Goal: Transaction & Acquisition: Purchase product/service

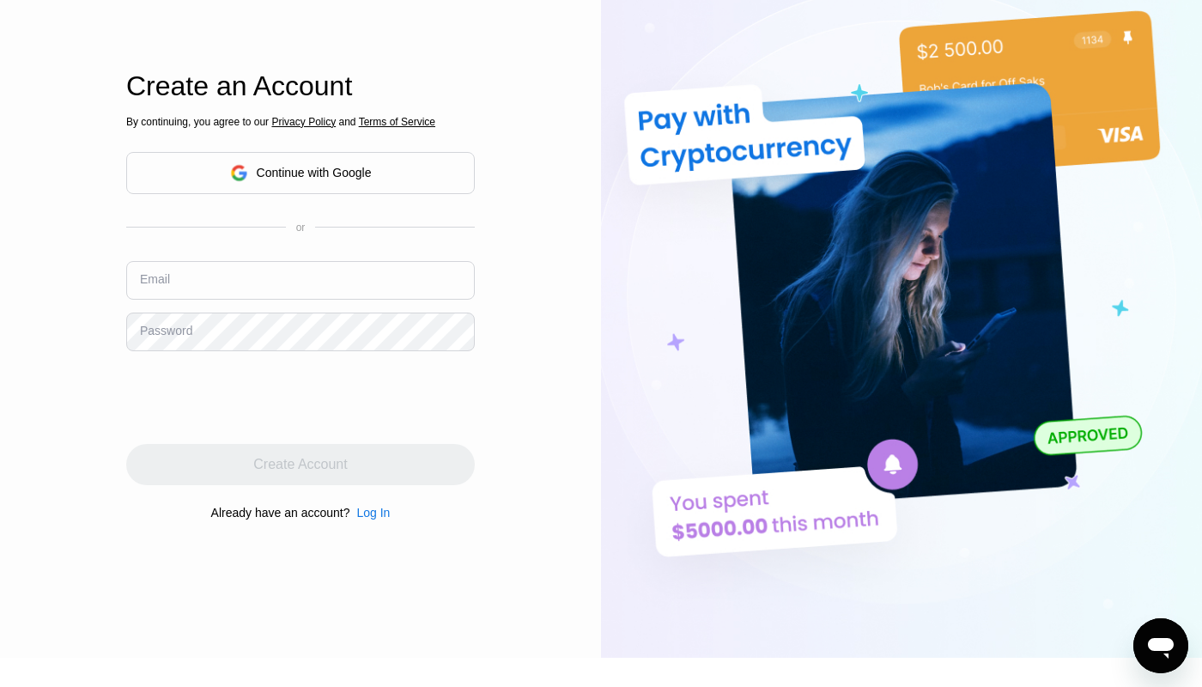
click at [630, 31] on img at bounding box center [901, 280] width 601 height 756
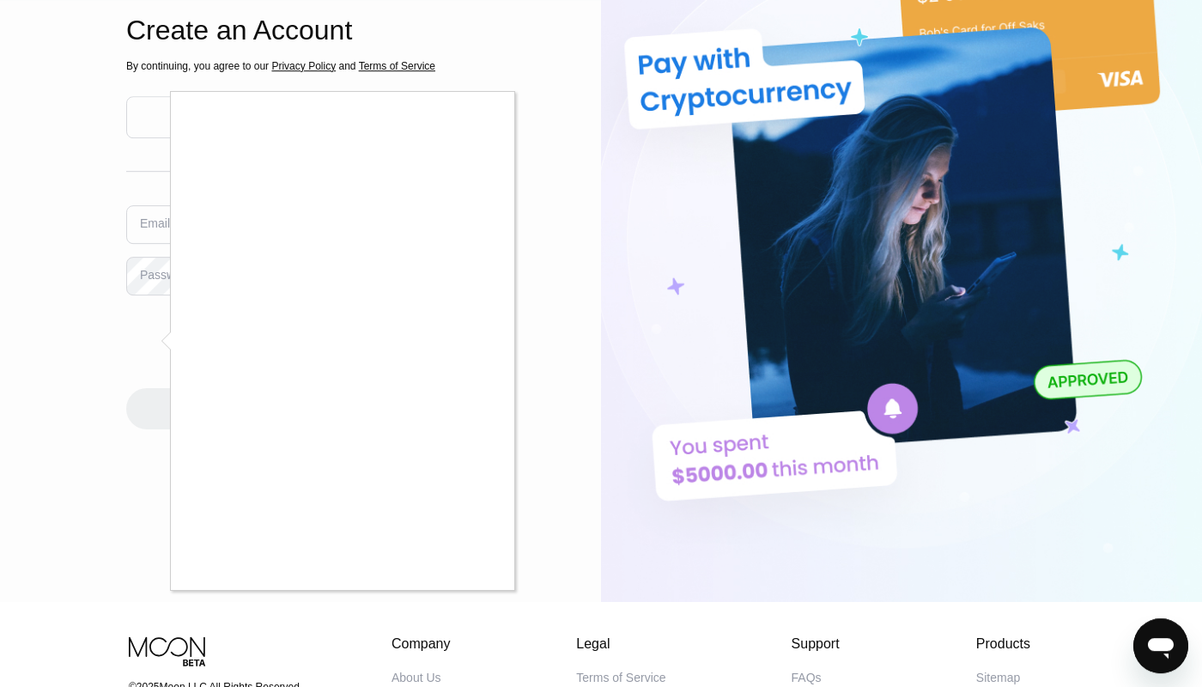
scroll to position [196, 0]
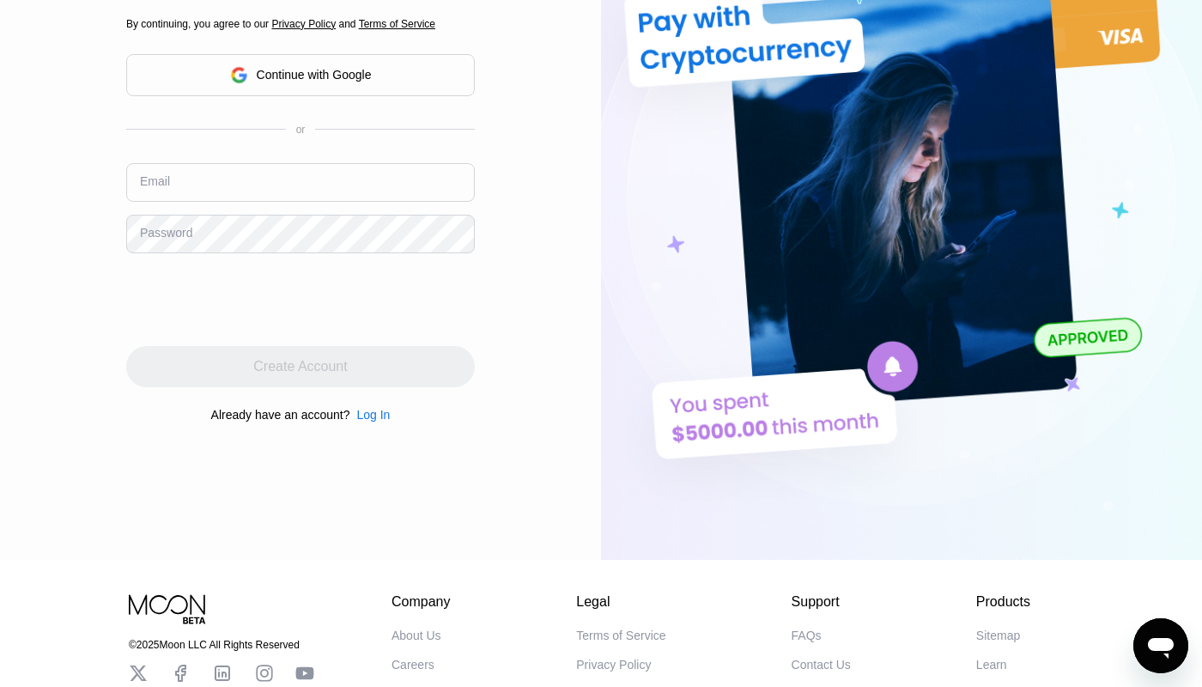
click at [241, 185] on input "text" at bounding box center [300, 182] width 349 height 39
paste input "[EMAIL_ADDRESS][DOMAIN_NAME]"
type input "[EMAIL_ADDRESS][DOMAIN_NAME]"
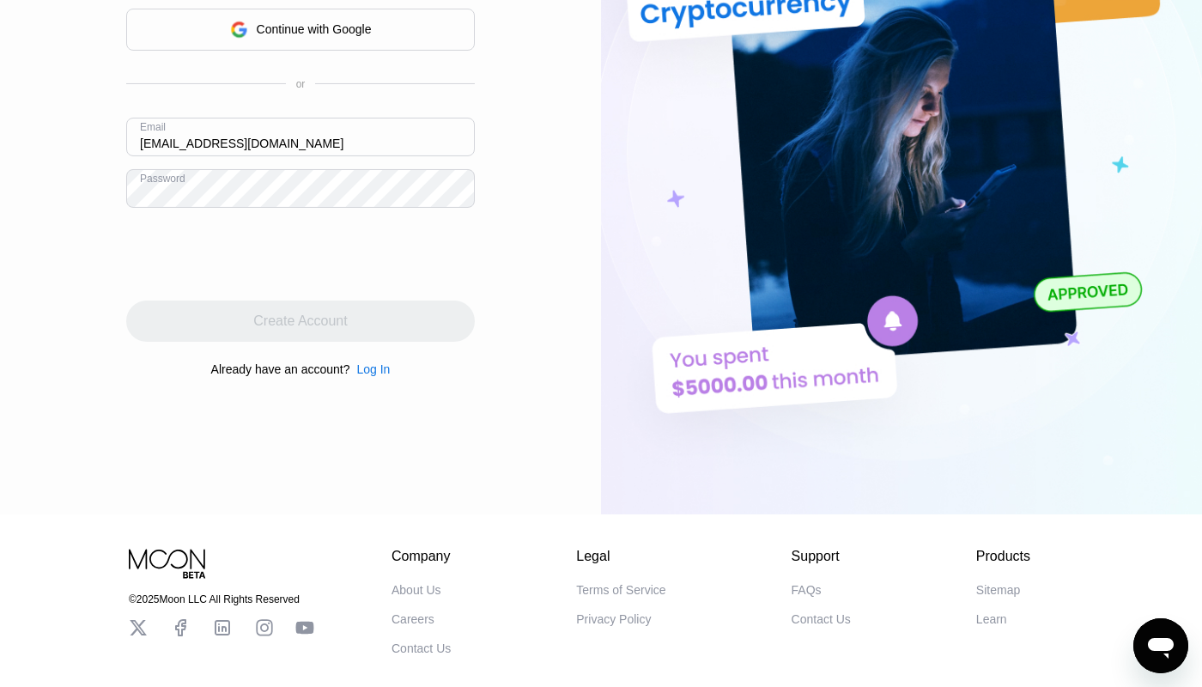
scroll to position [294, 0]
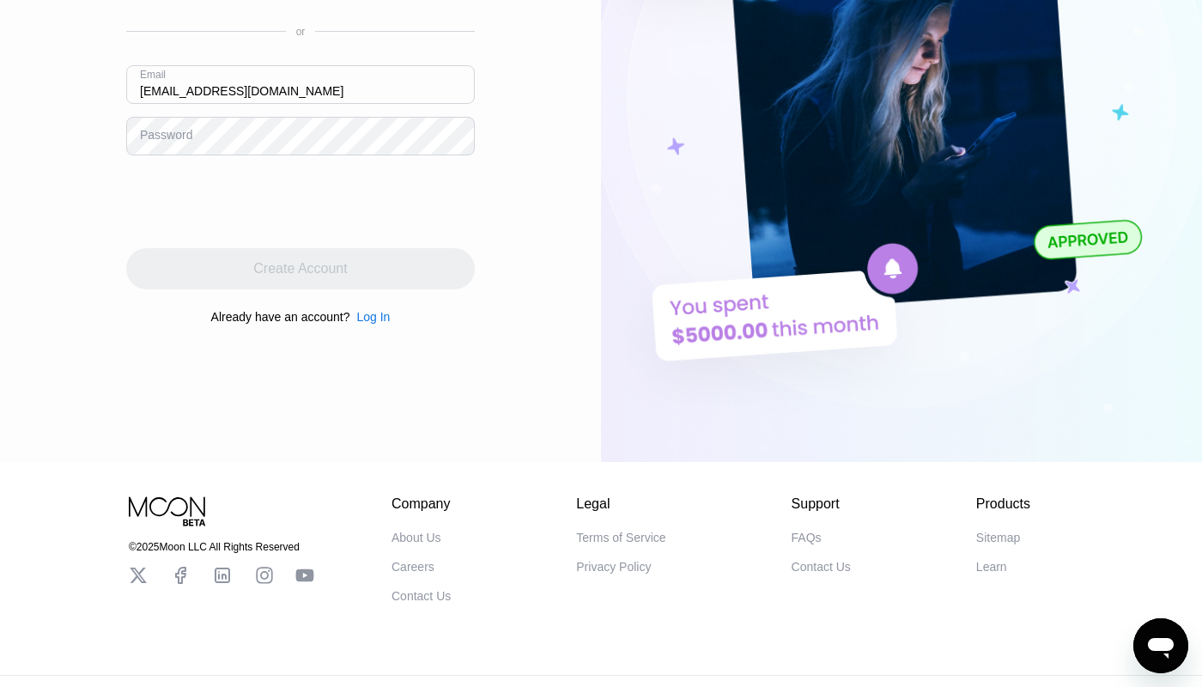
click at [695, 167] on img at bounding box center [901, 84] width 601 height 756
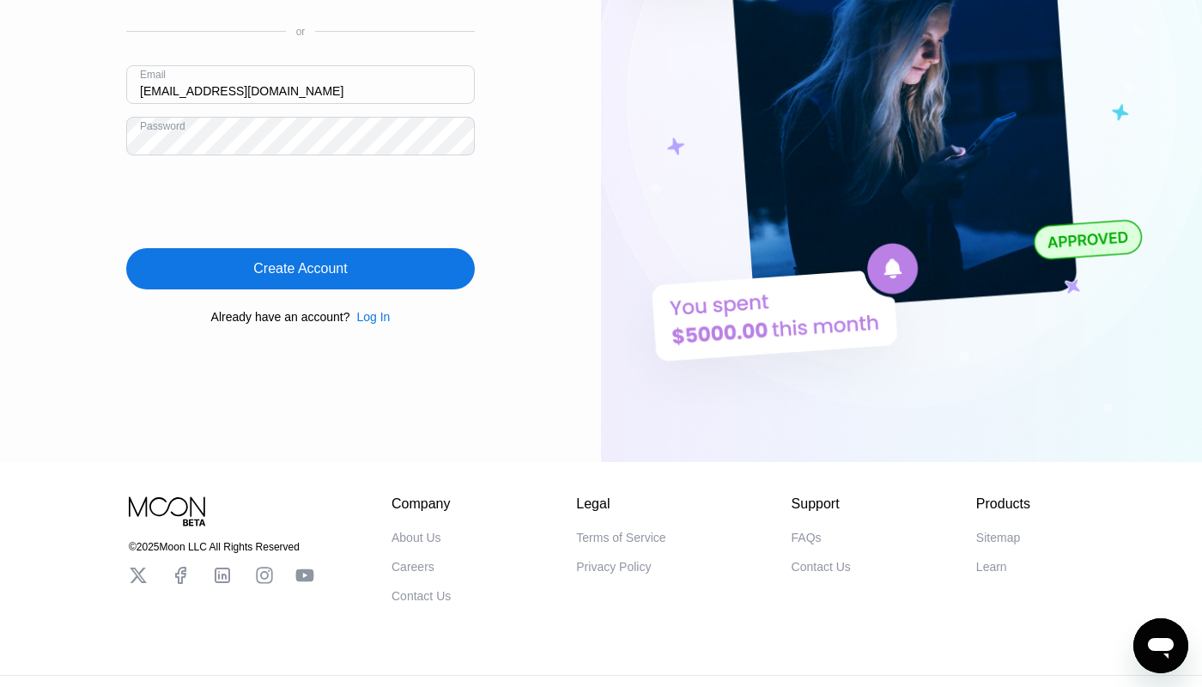
click at [289, 258] on div "Create Account" at bounding box center [300, 268] width 349 height 41
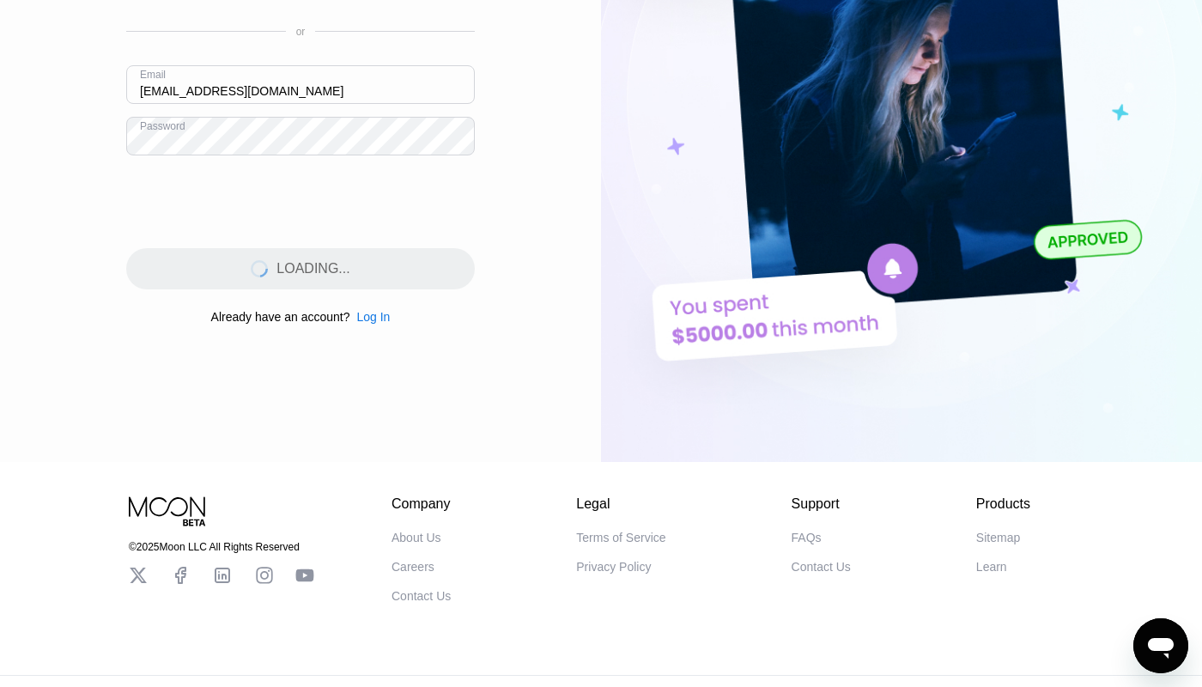
click at [560, 143] on div "Log In Sign Up EN Language Select an item Save Create an Account By continuing,…" at bounding box center [300, 84] width 601 height 756
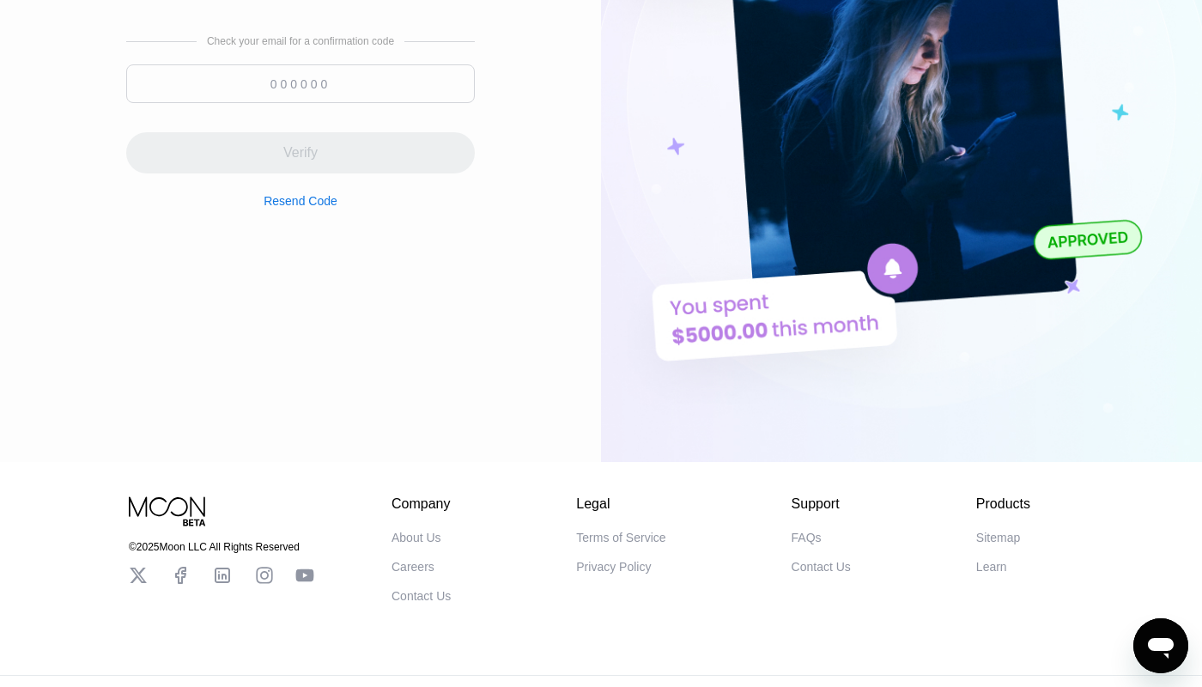
click at [377, 91] on input at bounding box center [300, 83] width 349 height 39
paste input "581157"
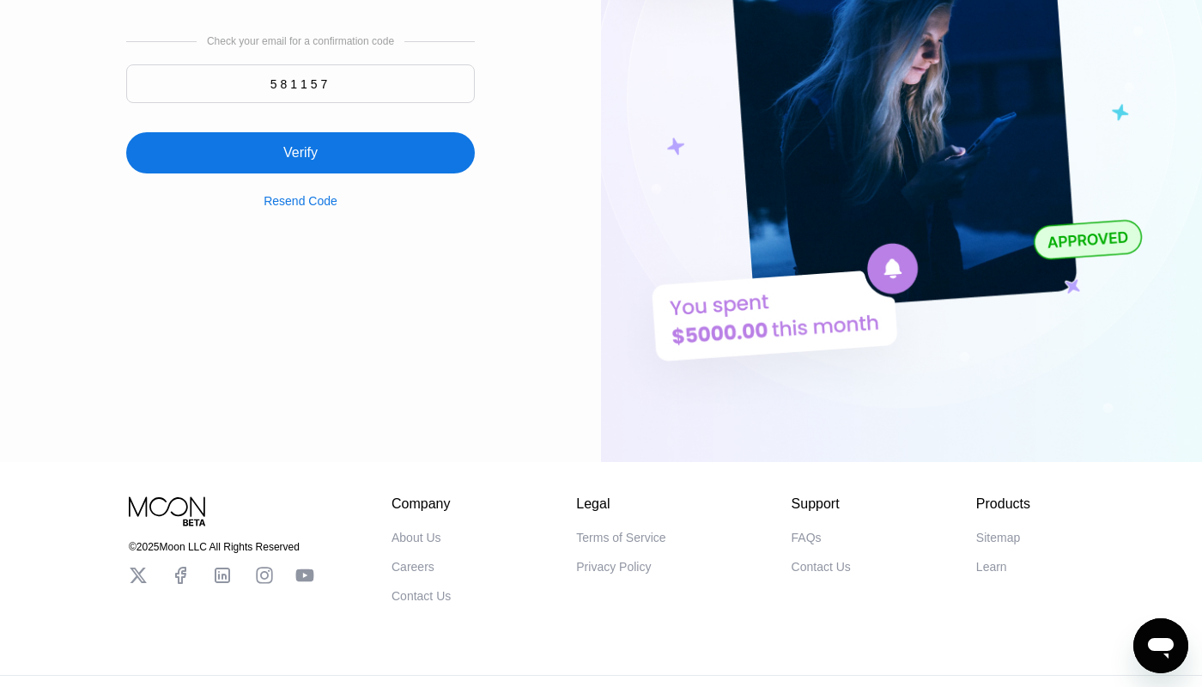
type input "581157"
click at [366, 142] on div "Verify" at bounding box center [300, 152] width 349 height 41
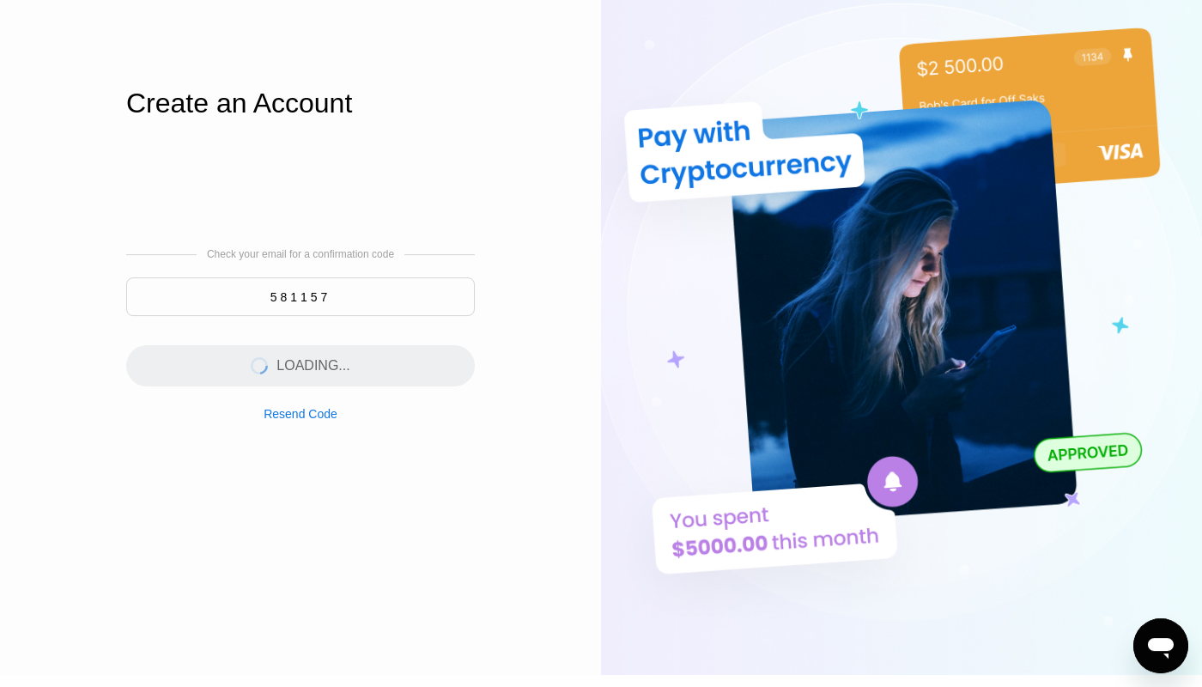
scroll to position [0, 0]
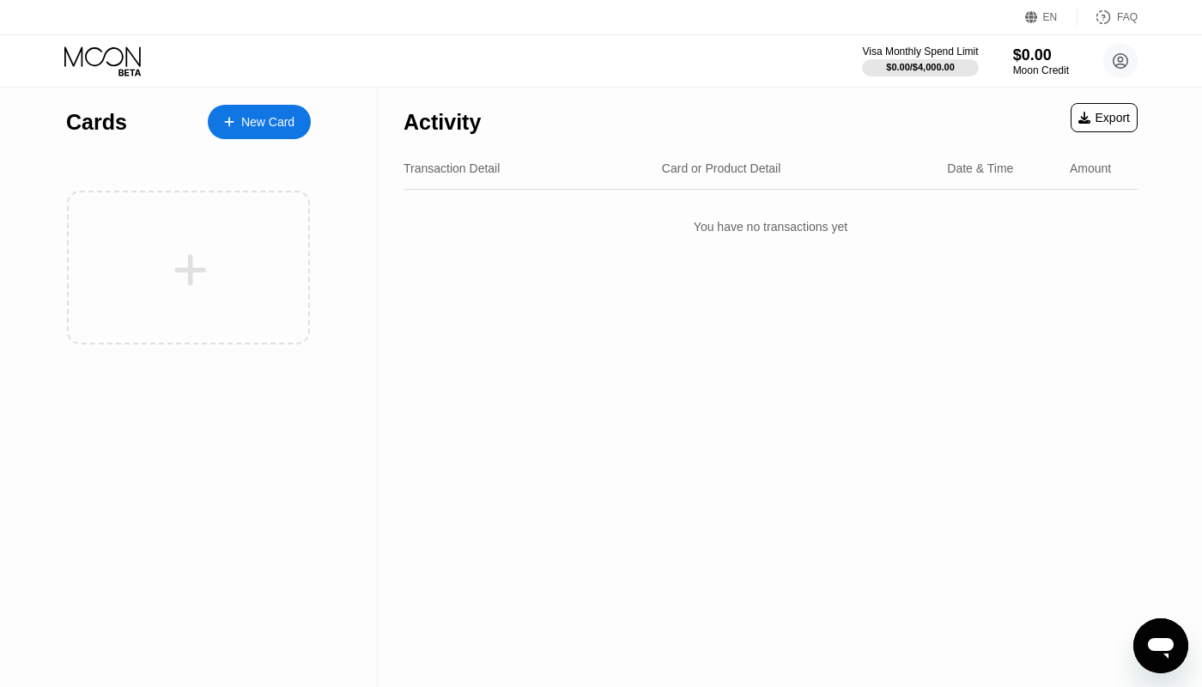
click at [295, 121] on div "New Card" at bounding box center [259, 122] width 103 height 34
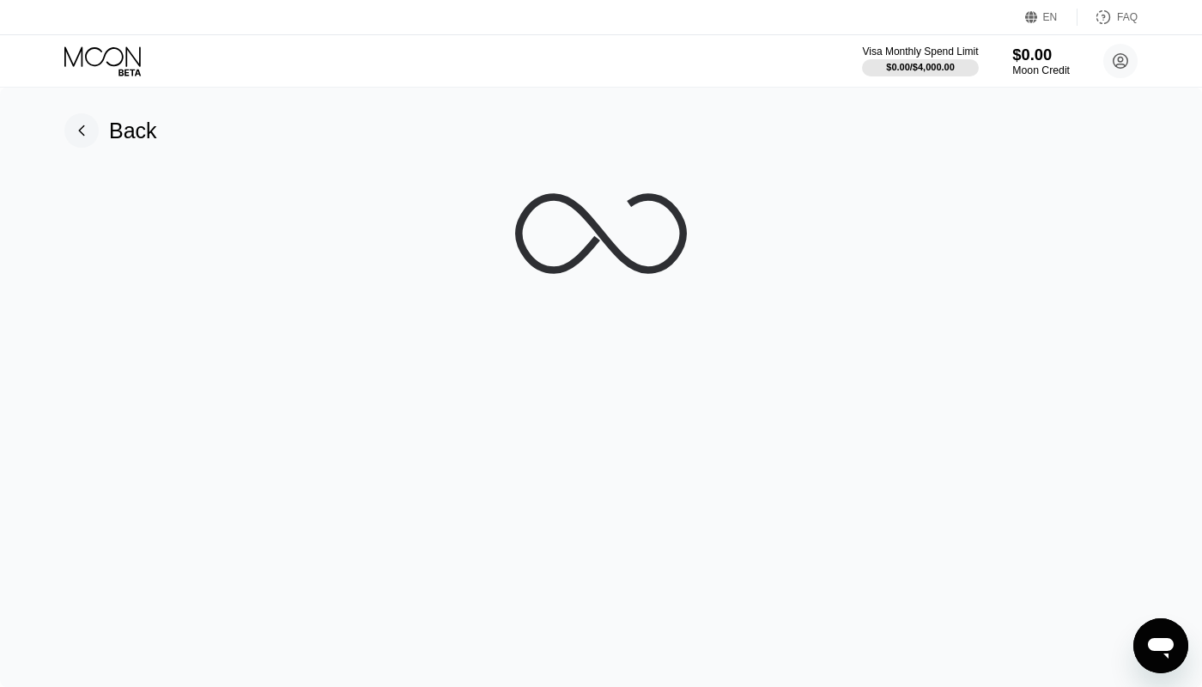
click at [1016, 62] on div "$0.00" at bounding box center [1041, 55] width 58 height 18
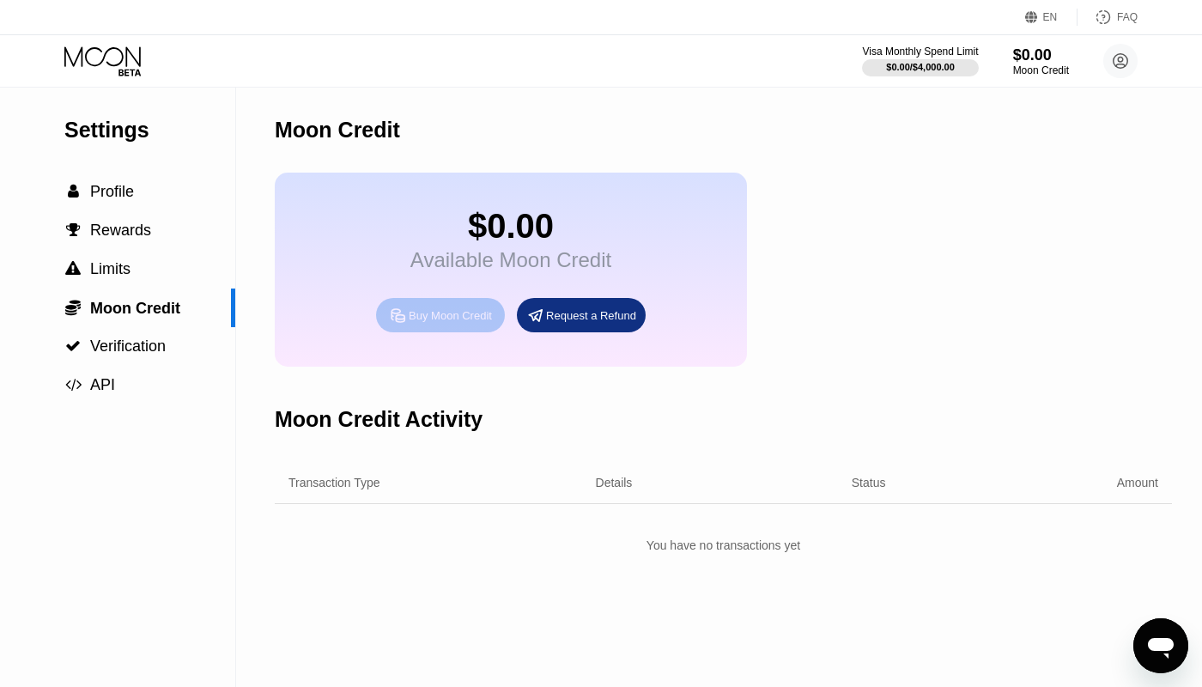
click at [455, 319] on div "Buy Moon Credit" at bounding box center [450, 315] width 83 height 15
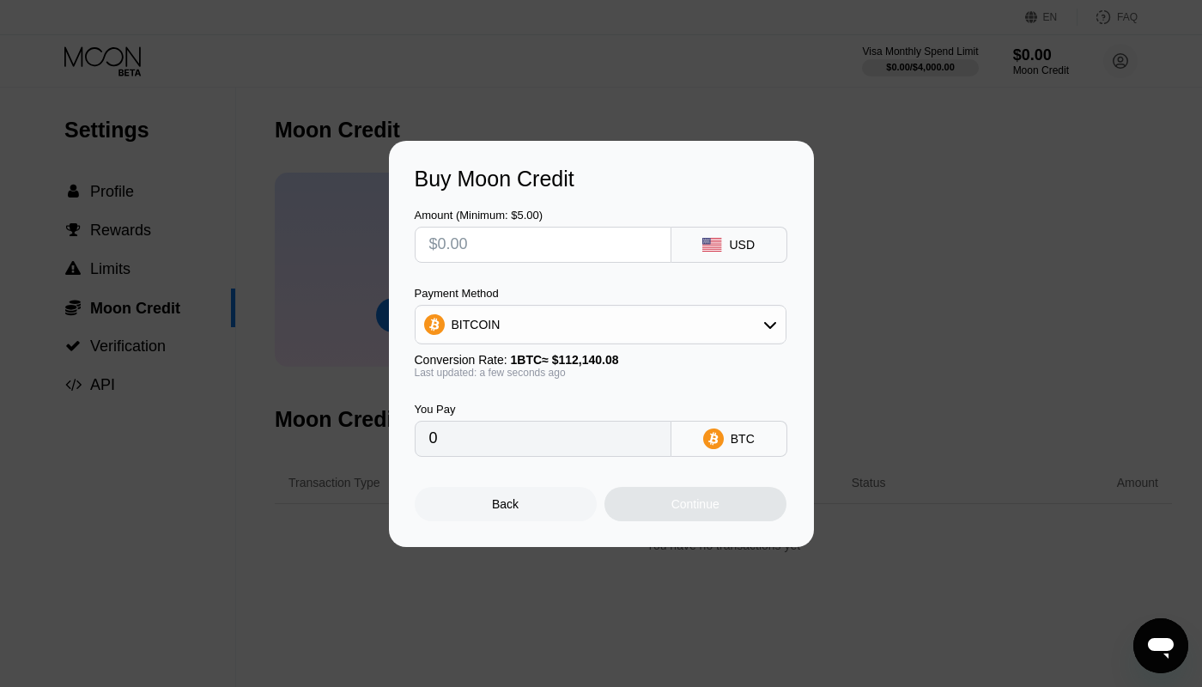
click at [548, 259] on input "text" at bounding box center [543, 245] width 228 height 34
click at [692, 316] on div "BITCOIN" at bounding box center [601, 324] width 370 height 34
click at [512, 397] on div "USDT on TRON" at bounding box center [600, 409] width 361 height 34
type input "0.00"
click at [510, 254] on input "text" at bounding box center [543, 245] width 228 height 34
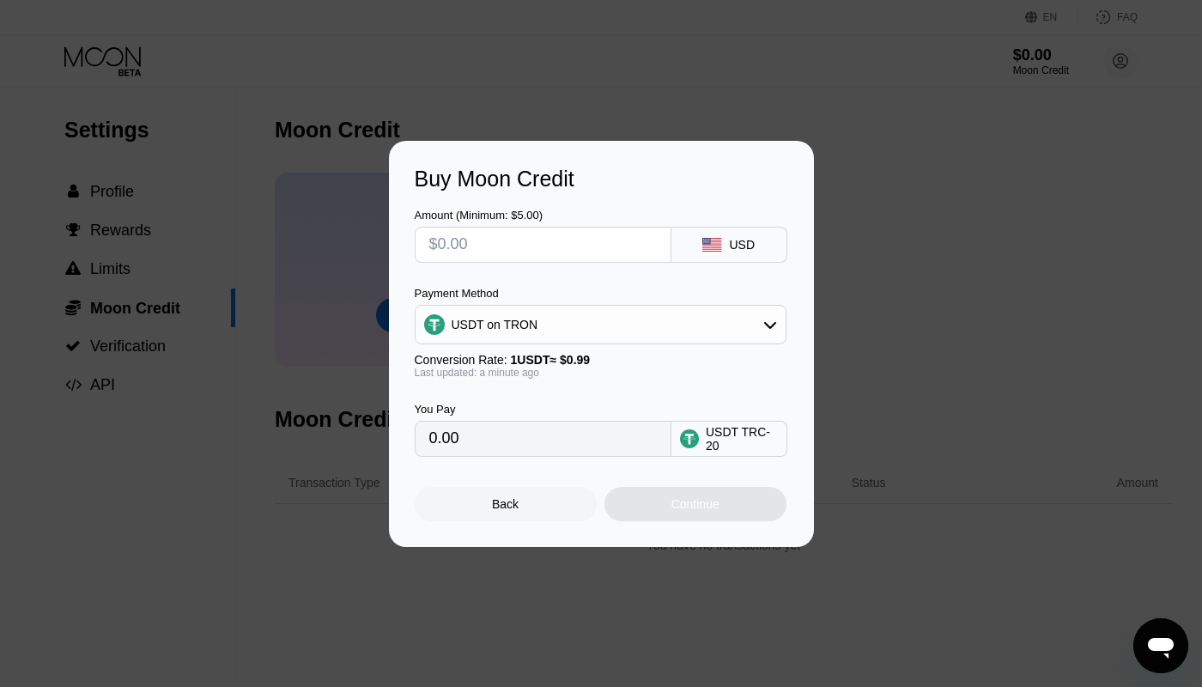
type input "$1"
type input "1.01"
type input "$15"
type input "15.15"
type input "$15"
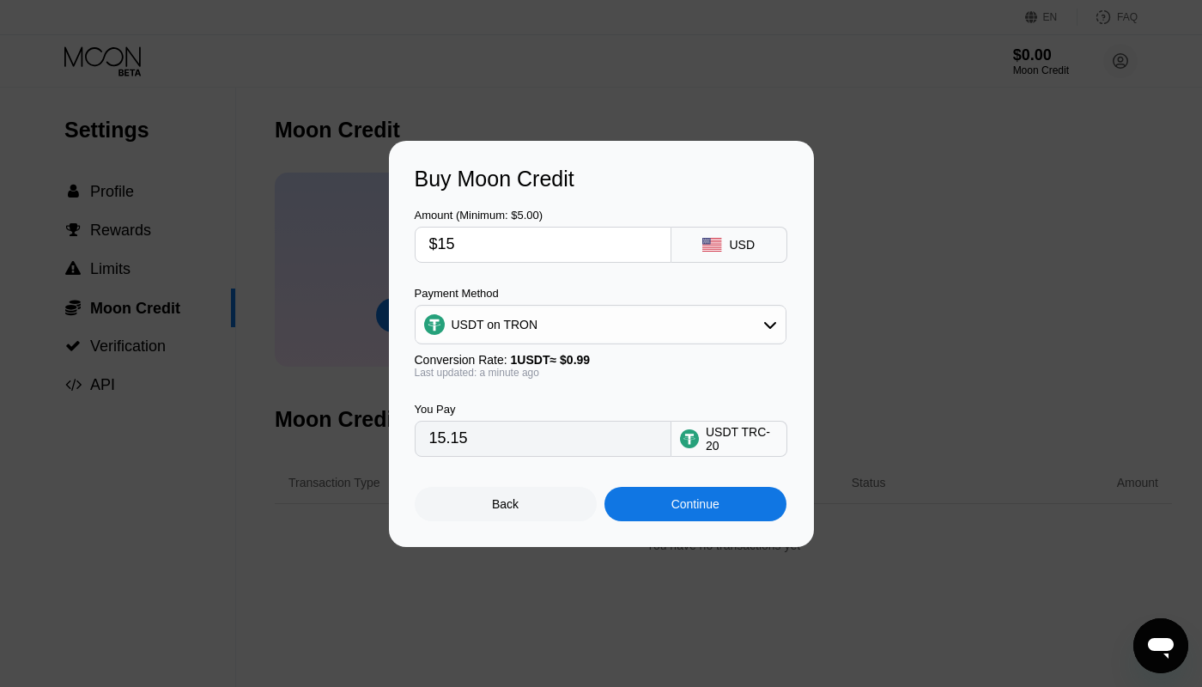
drag, startPoint x: 677, startPoint y: 511, endPoint x: 608, endPoint y: 472, distance: 78.8
click at [677, 510] on div "Continue" at bounding box center [696, 504] width 182 height 34
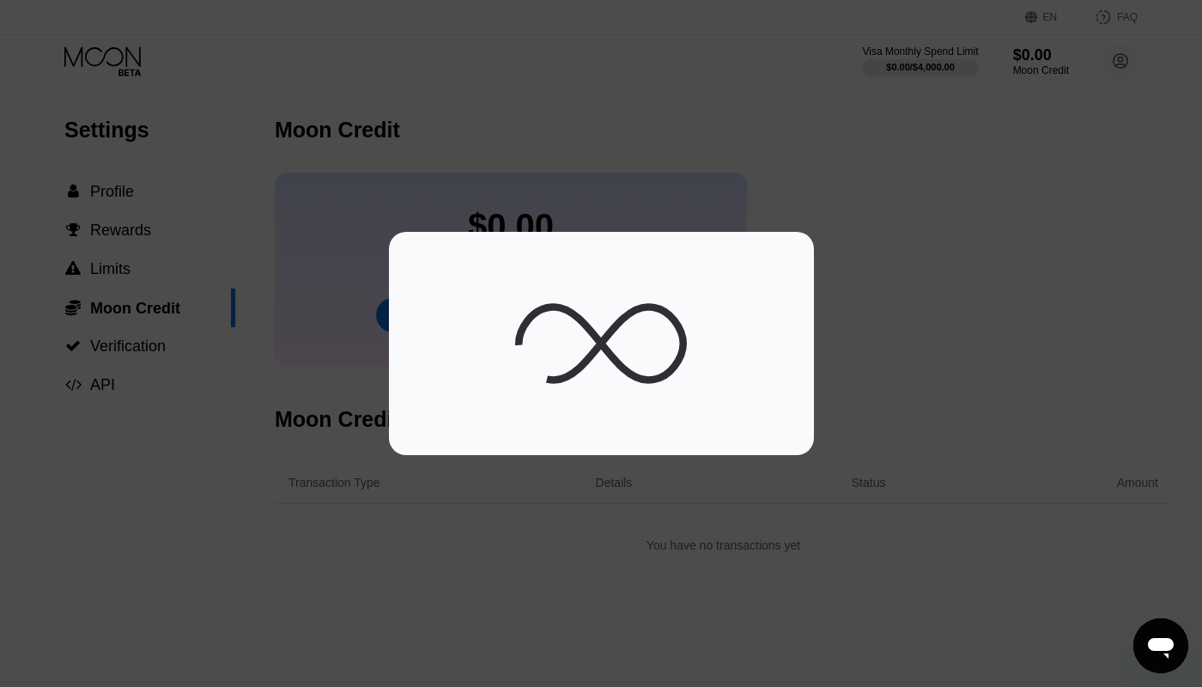
click at [639, 127] on div at bounding box center [601, 343] width 1202 height 687
click at [720, 178] on div at bounding box center [601, 343] width 1202 height 687
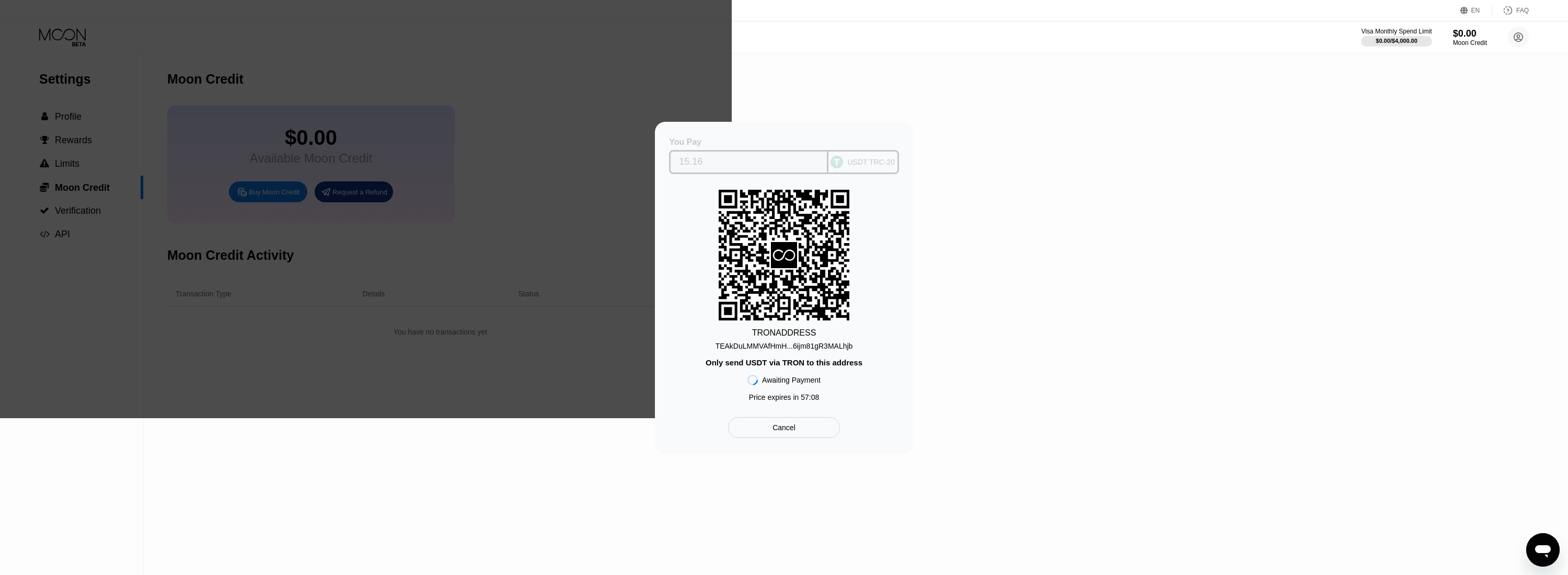
drag, startPoint x: 746, startPoint y: 152, endPoint x: 681, endPoint y: 139, distance: 66.3
click at [679, 152] on input "15.16" at bounding box center [748, 162] width 139 height 21
click at [716, 156] on input "15.16" at bounding box center [748, 162] width 139 height 21
click at [731, 348] on div "TEAkDuLMMVAfHmH...6ijm81gR3MALhjb" at bounding box center [785, 346] width 138 height 9
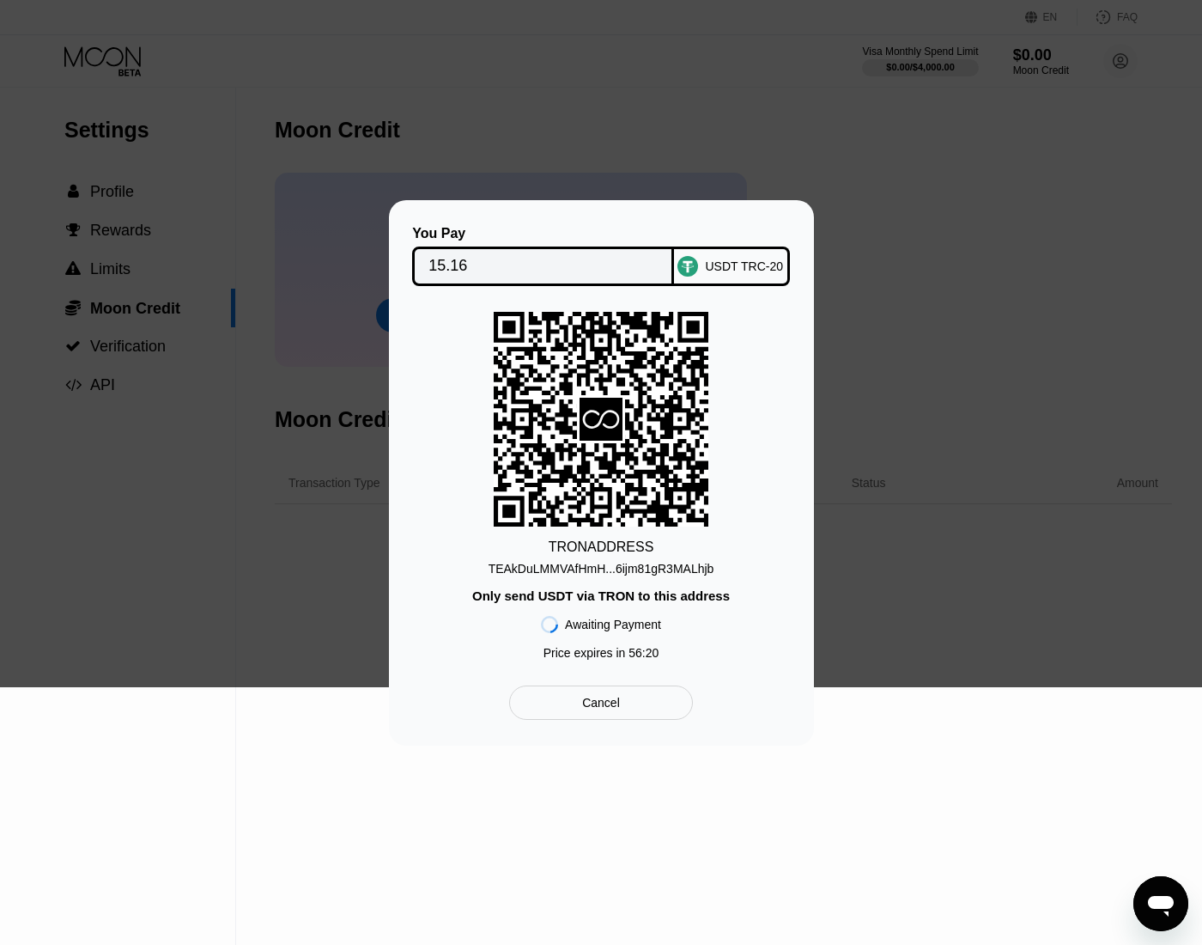
click at [742, 186] on div at bounding box center [601, 343] width 1202 height 687
click at [981, 153] on div at bounding box center [601, 343] width 1202 height 687
click at [1049, 118] on div at bounding box center [601, 343] width 1202 height 687
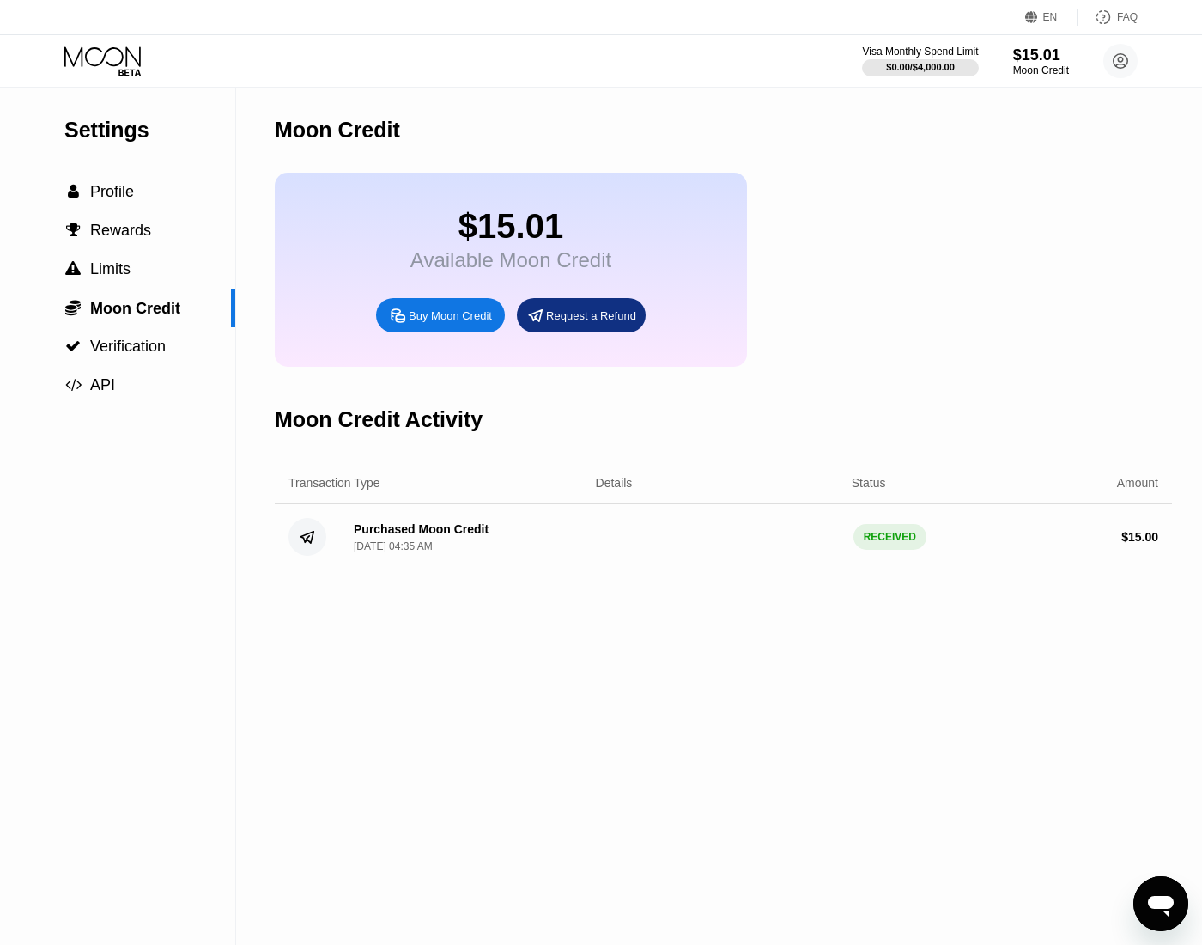
click at [114, 54] on icon at bounding box center [104, 61] width 80 height 30
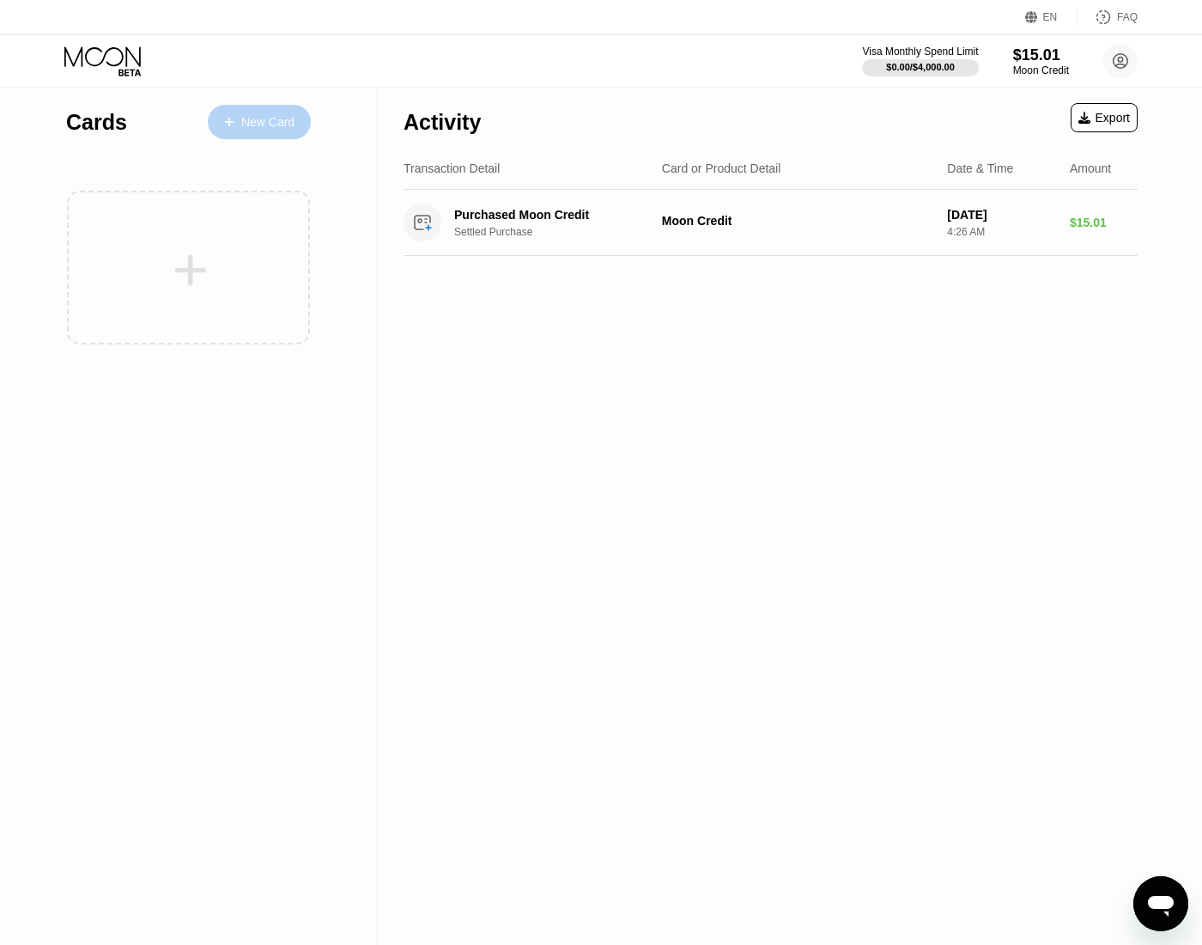
click at [253, 130] on div "New Card" at bounding box center [259, 122] width 103 height 34
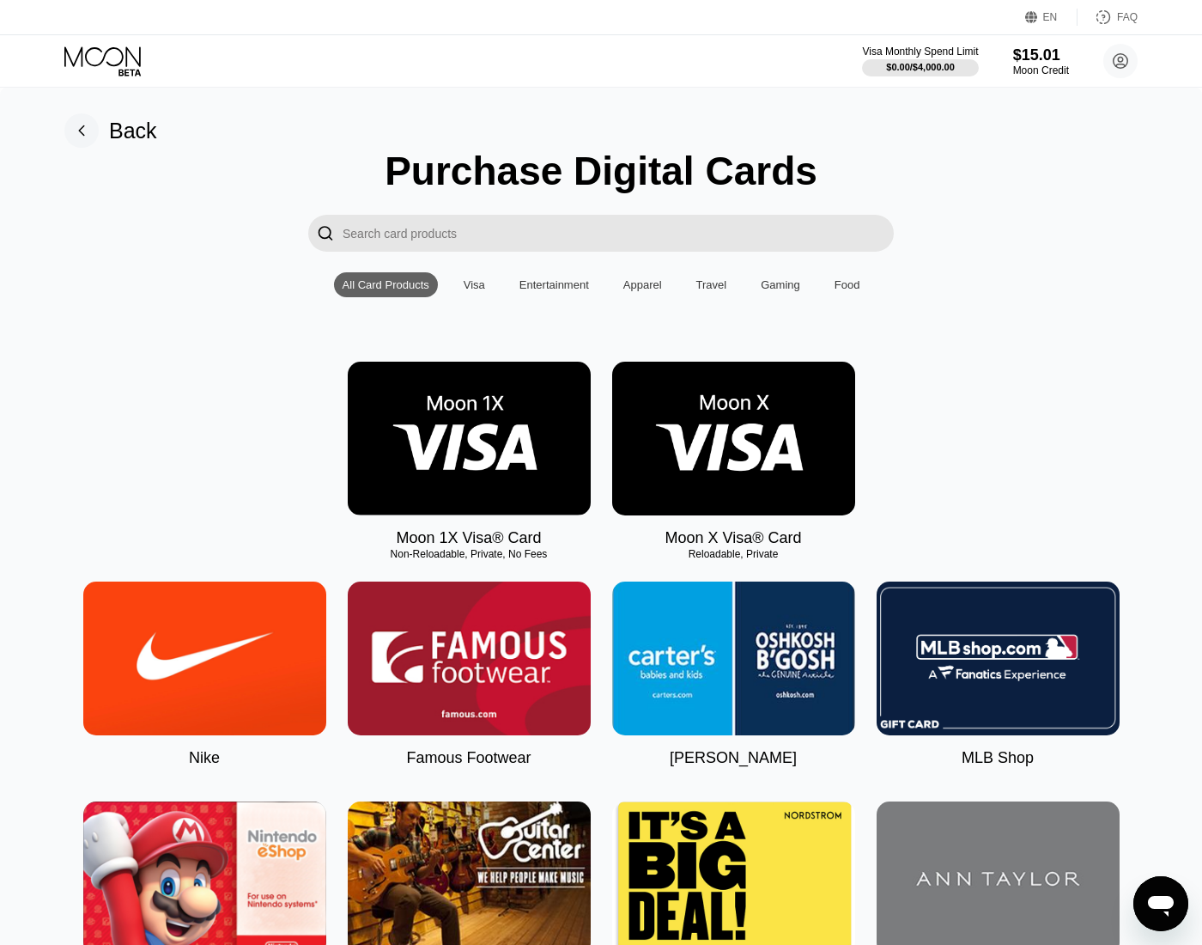
click at [696, 440] on img at bounding box center [733, 438] width 243 height 154
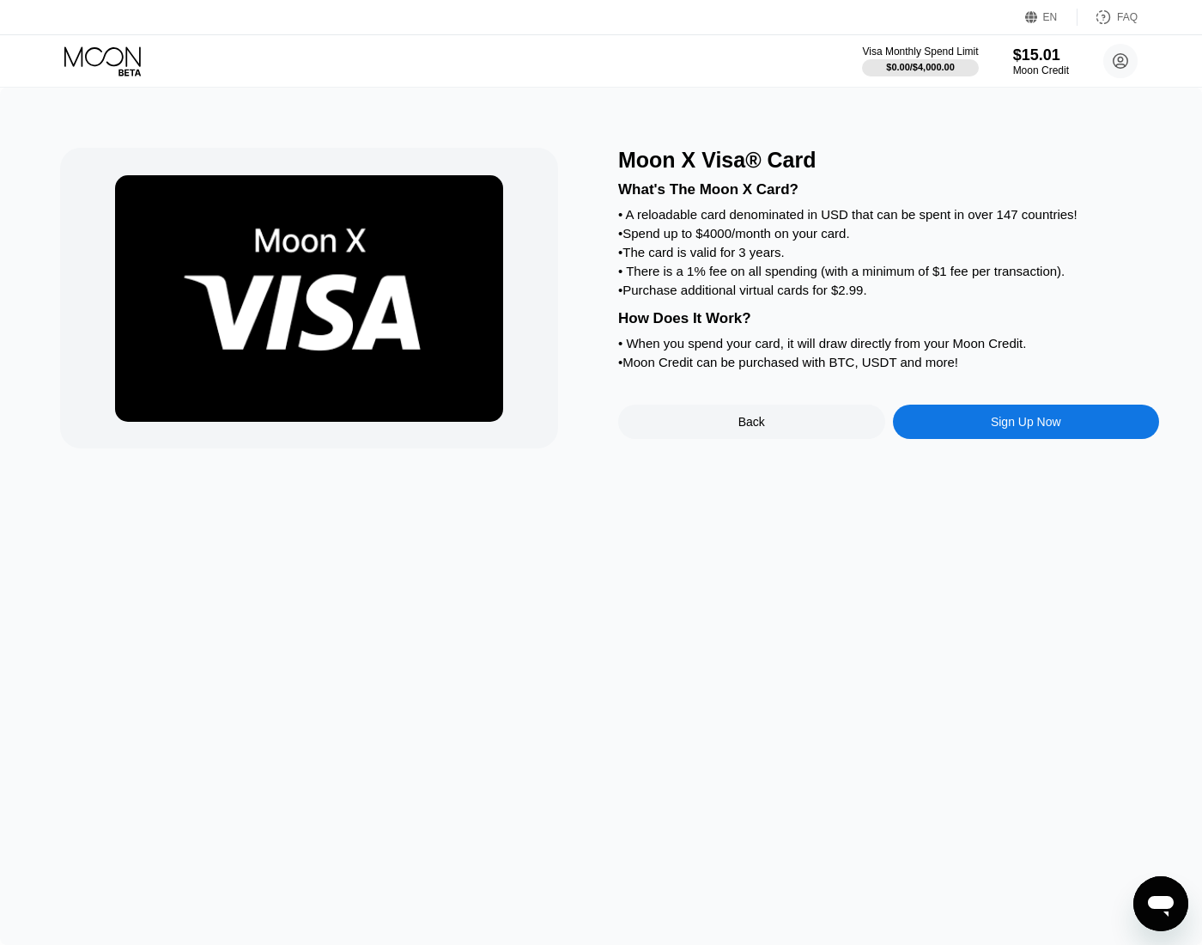
click at [1018, 417] on div "Sign Up Now" at bounding box center [1026, 422] width 70 height 14
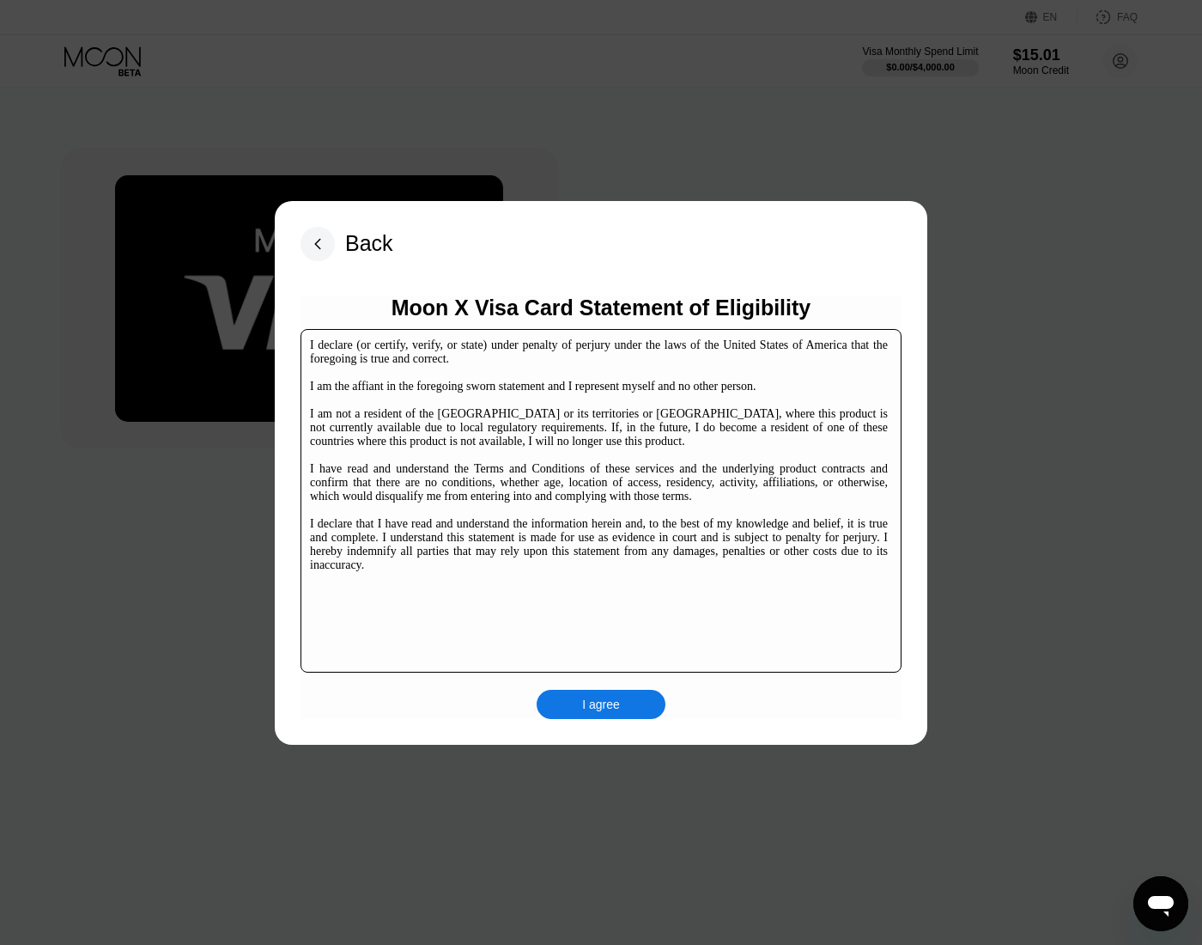
click at [598, 684] on div "Moon X Visa Card Statement of Eligibility I declare (or certify, verify, or sta…" at bounding box center [601, 506] width 601 height 423
click at [603, 707] on div "I agree" at bounding box center [601, 703] width 38 height 15
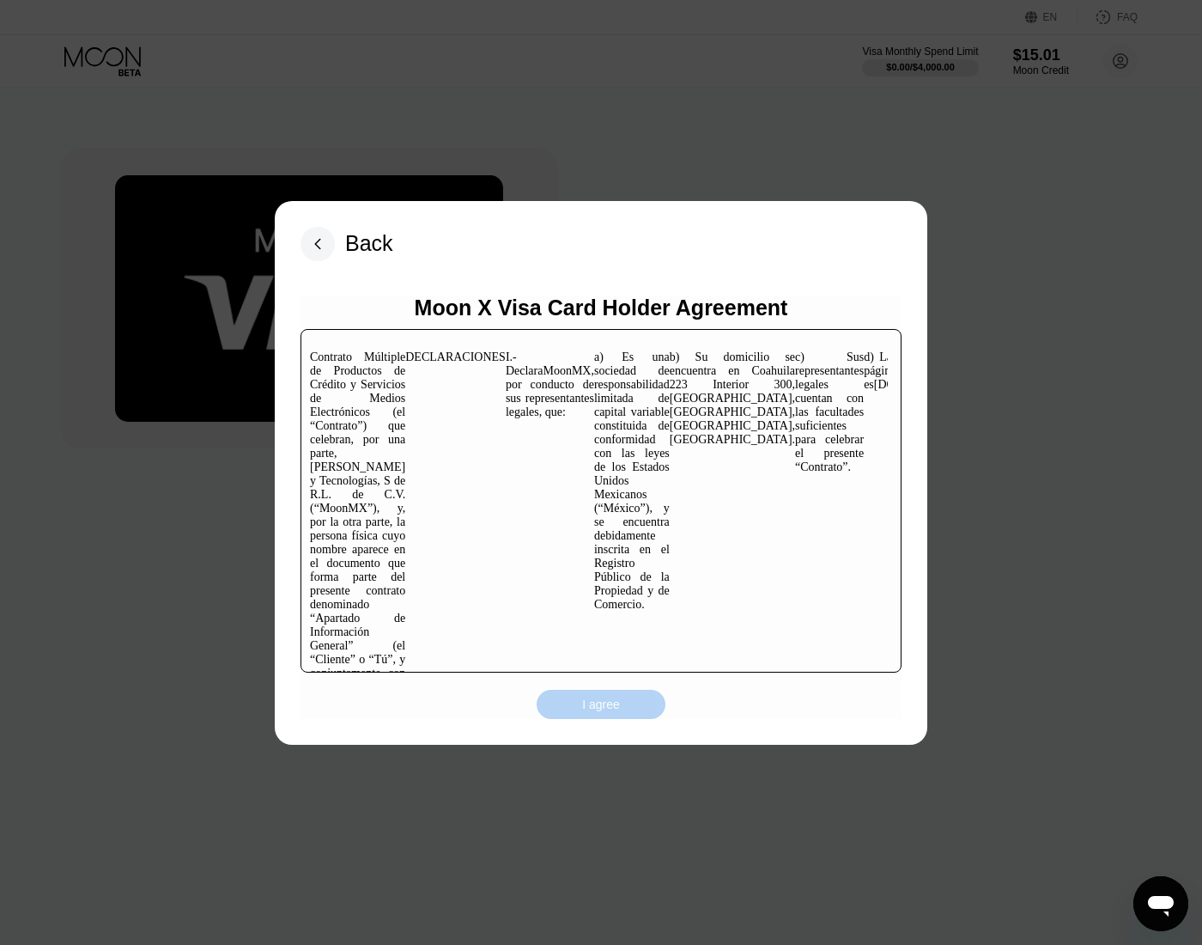
click at [613, 702] on div "I agree" at bounding box center [601, 703] width 38 height 15
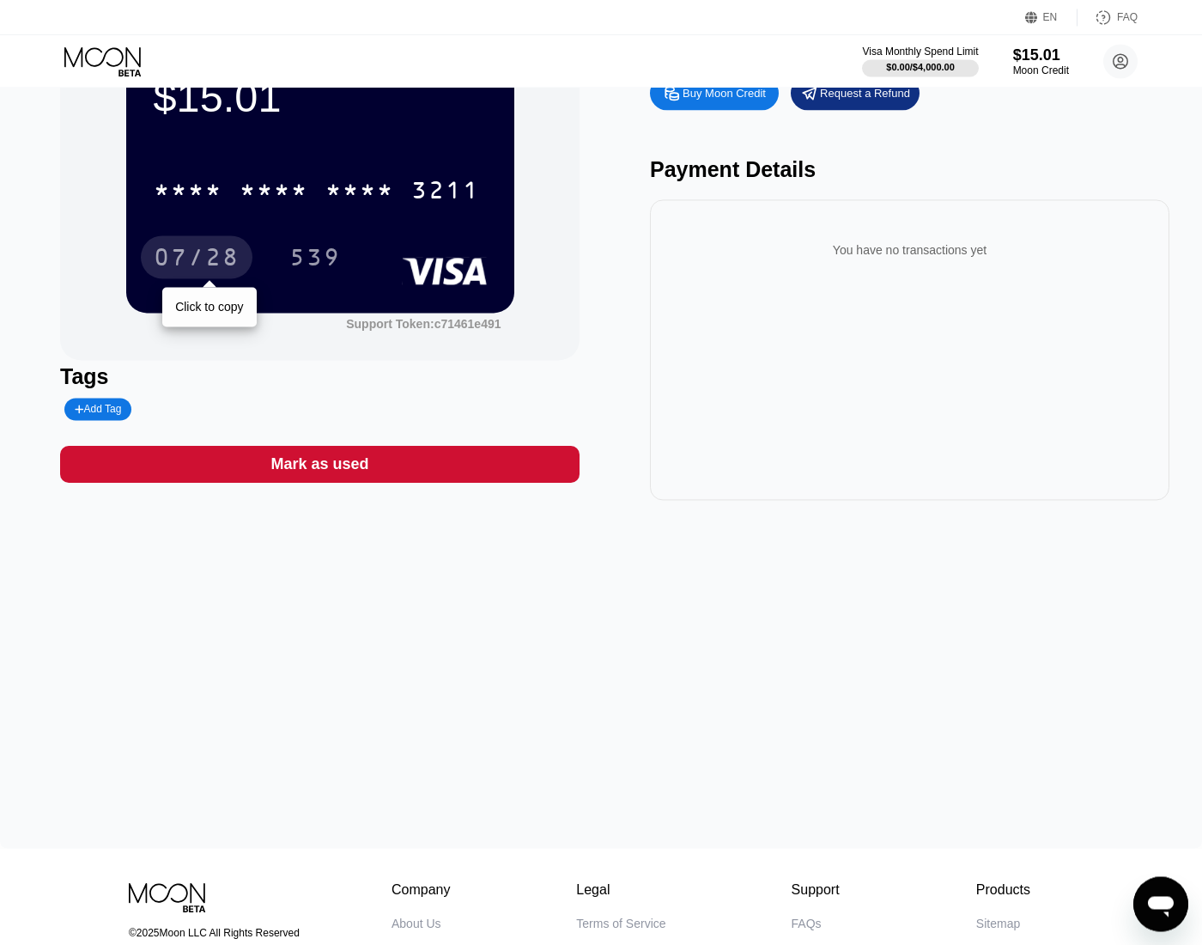
scroll to position [98, 0]
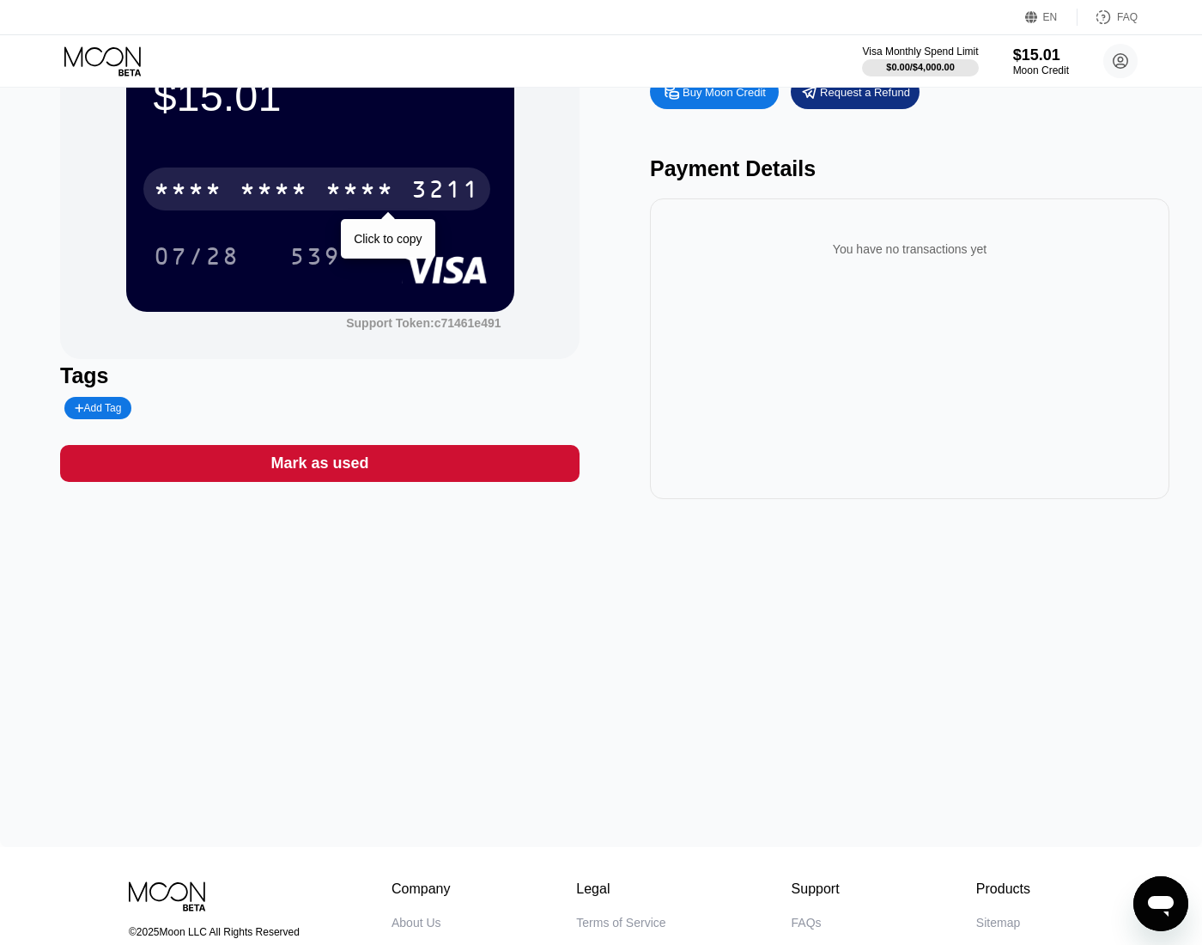
click at [325, 172] on div "* * * * * * * * * * * * 3211" at bounding box center [316, 188] width 347 height 43
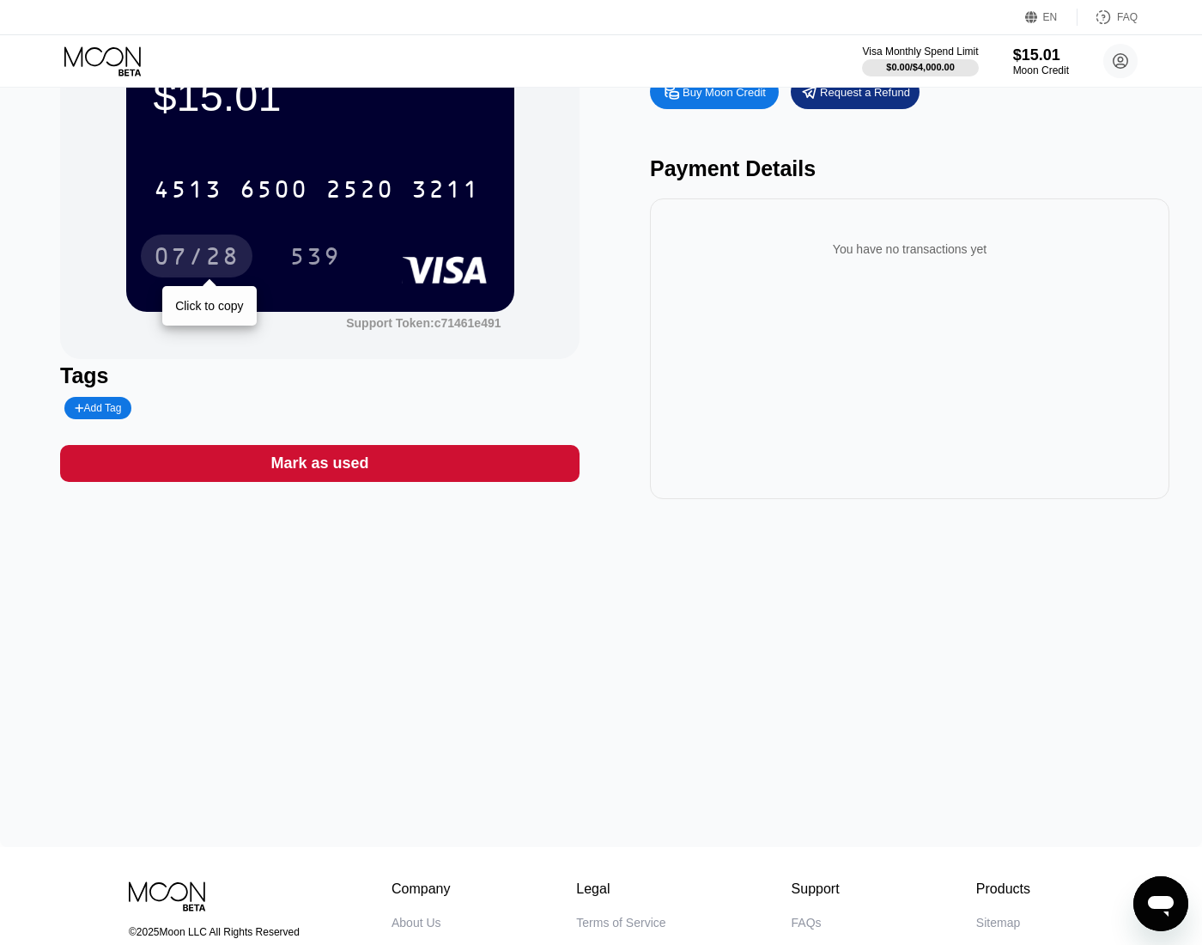
drag, startPoint x: 176, startPoint y: 253, endPoint x: 220, endPoint y: 182, distance: 83.6
click at [176, 252] on div "07/28" at bounding box center [197, 258] width 86 height 27
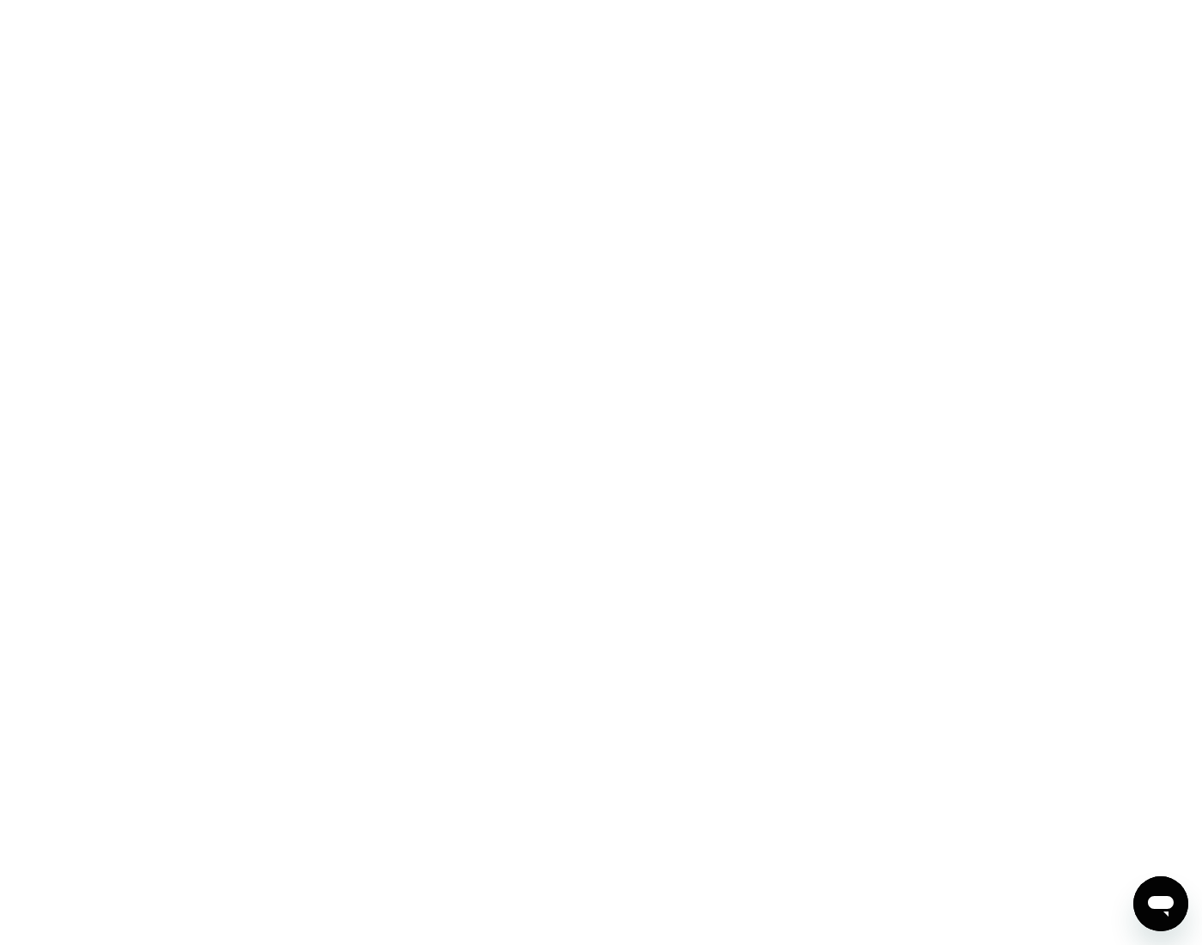
drag, startPoint x: 416, startPoint y: 122, endPoint x: 365, endPoint y: 103, distance: 54.1
click at [416, 121] on div at bounding box center [601, 472] width 1202 height 945
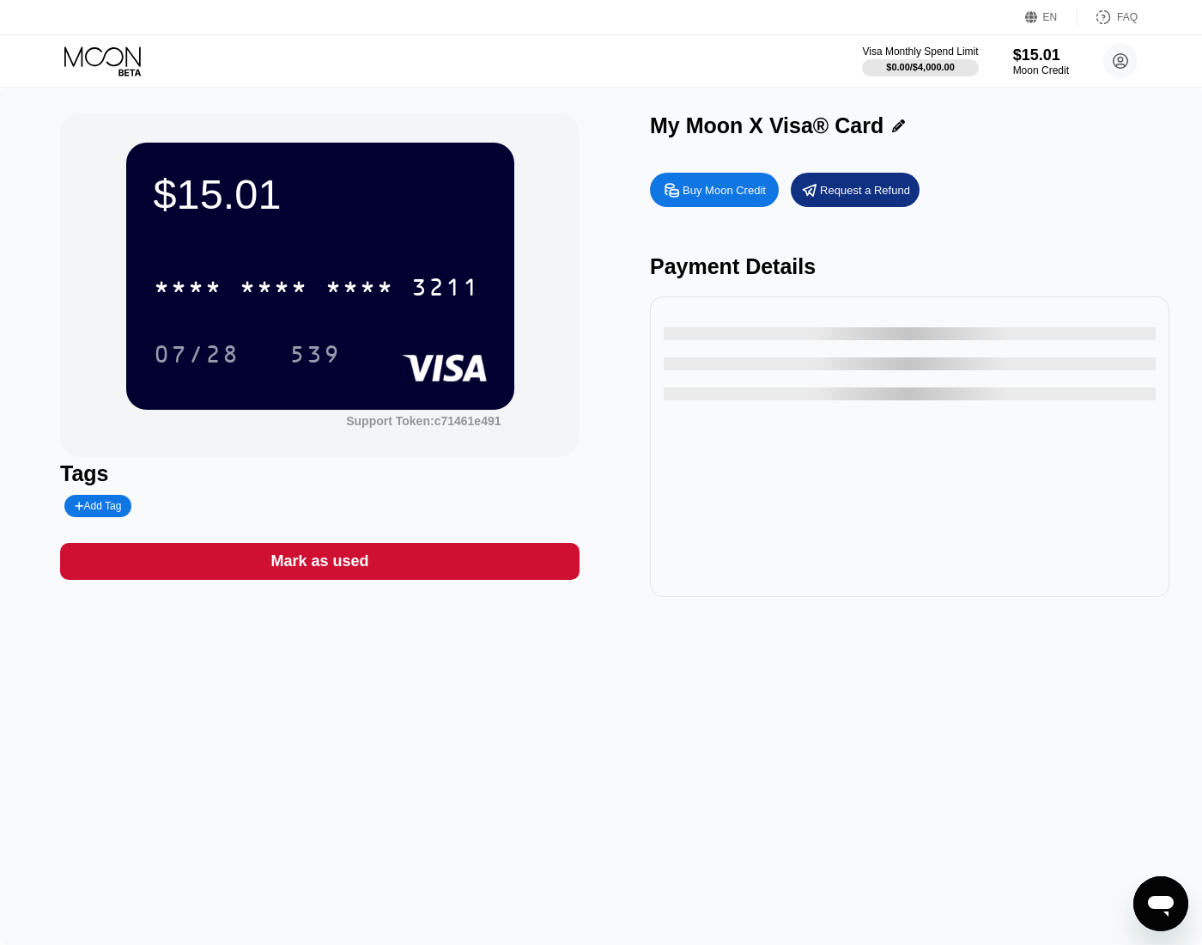
click at [307, 313] on div "* * * * * * * * * * * * 3211 07/28 539" at bounding box center [320, 302] width 333 height 101
click at [313, 301] on div "* * * * * * * * * * * * 3211" at bounding box center [316, 286] width 347 height 43
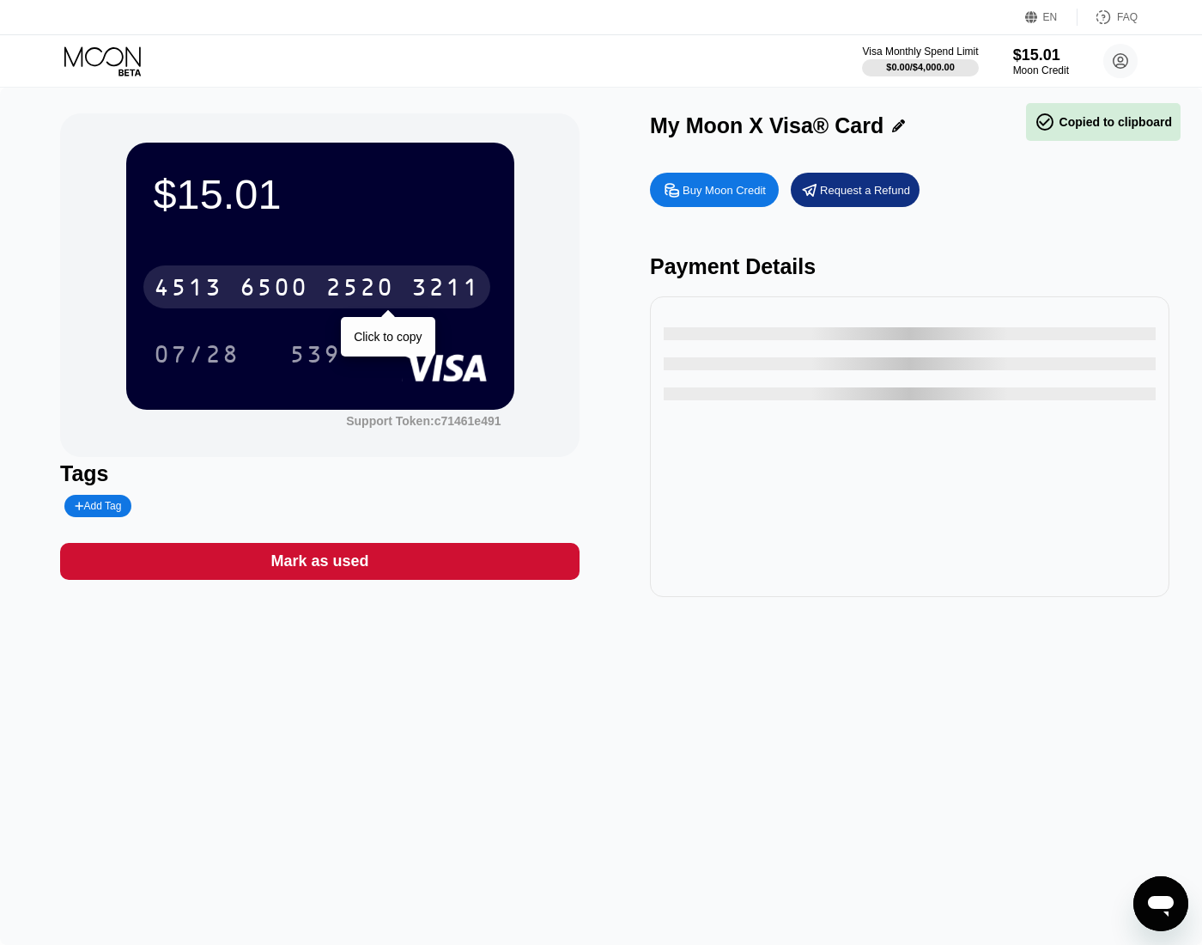
click at [300, 289] on div "6500" at bounding box center [274, 289] width 69 height 27
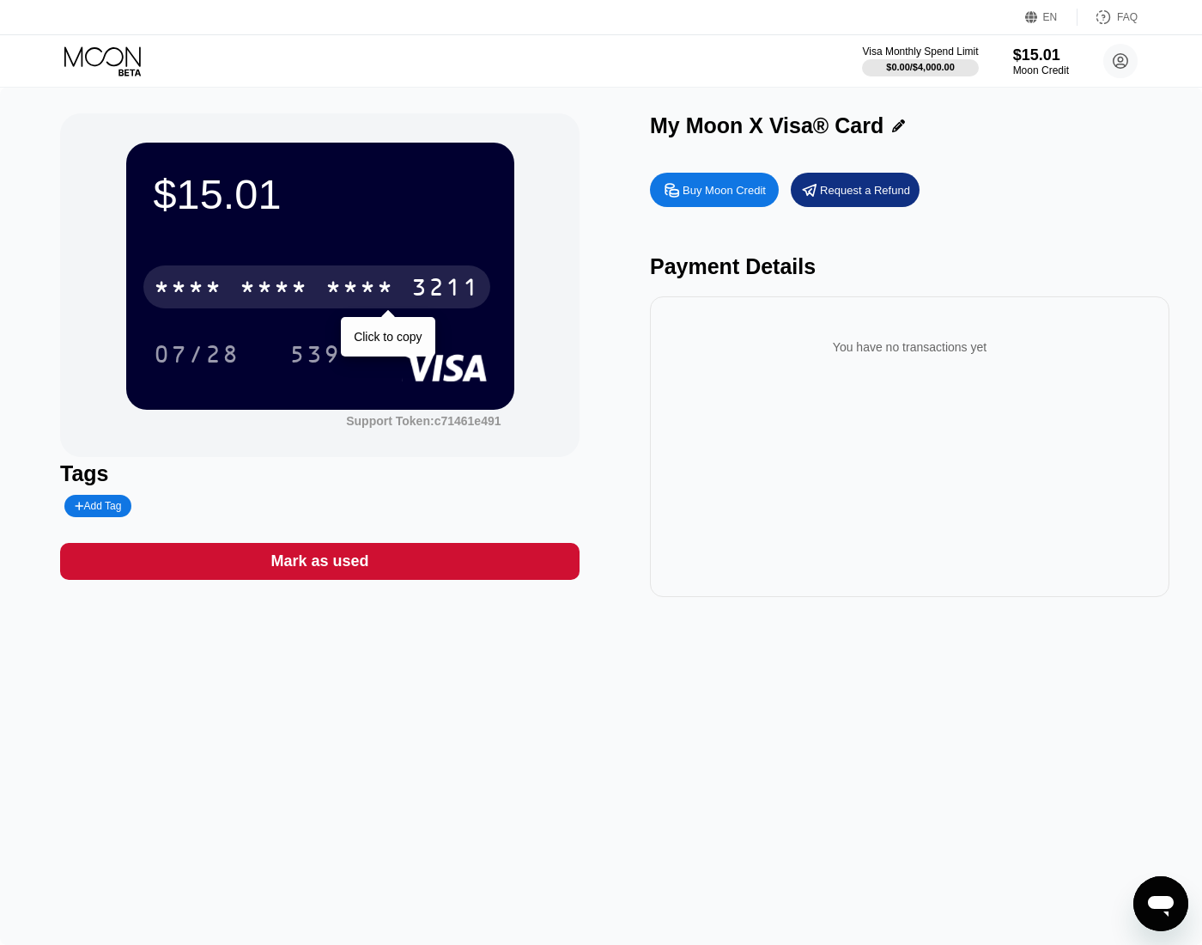
click at [301, 290] on div "* * * *" at bounding box center [274, 289] width 69 height 27
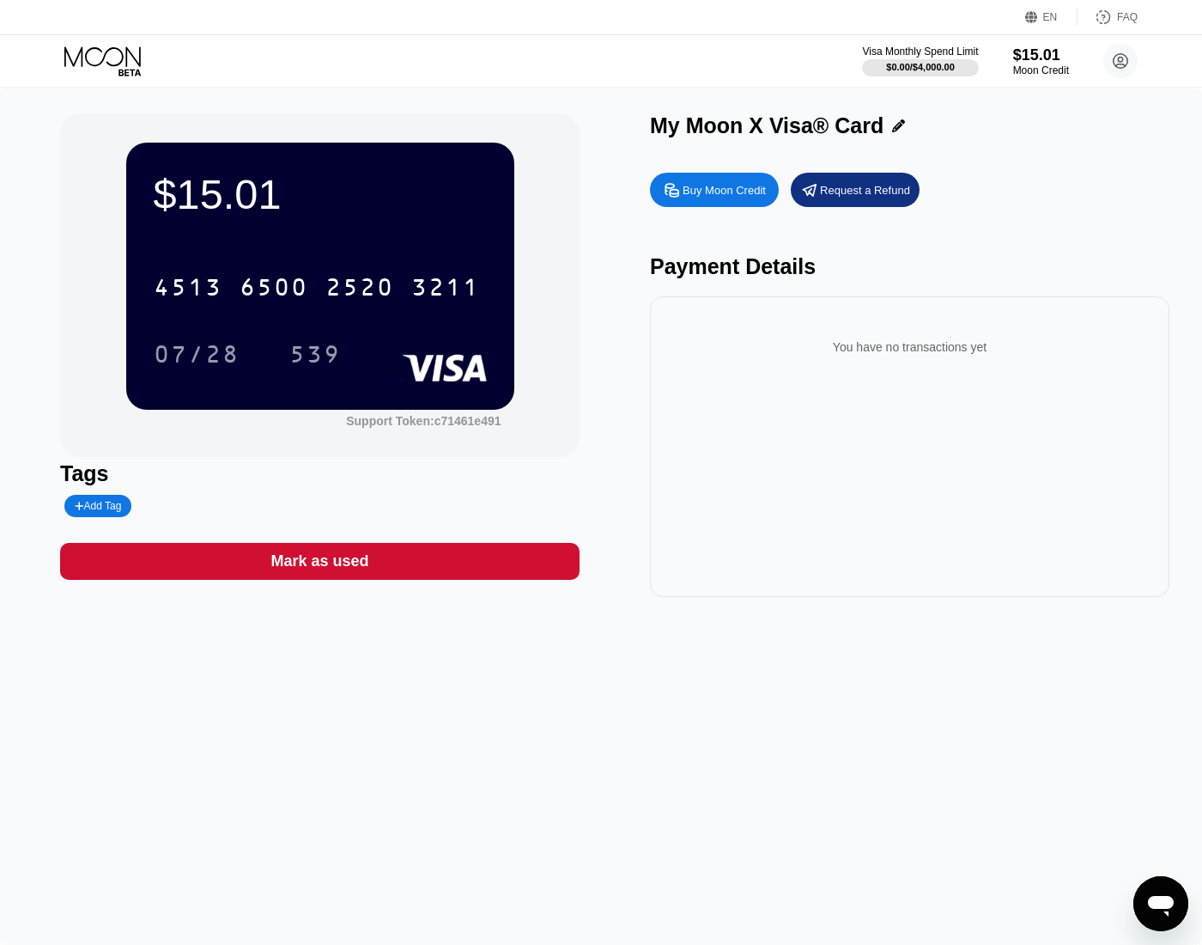
click at [204, 355] on div "07/28" at bounding box center [197, 356] width 86 height 27
click at [308, 352] on div "539" at bounding box center [315, 356] width 52 height 27
